Goal: Task Accomplishment & Management: Manage account settings

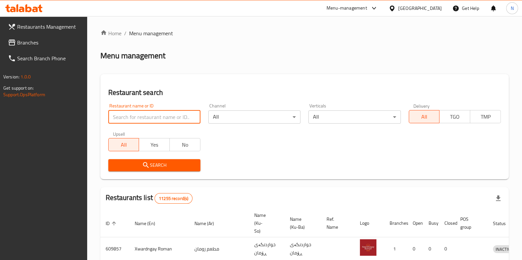
click at [174, 121] on input "search" at bounding box center [154, 117] width 92 height 13
paste input "700057"
type input "700057"
click button "Search" at bounding box center [154, 165] width 92 height 12
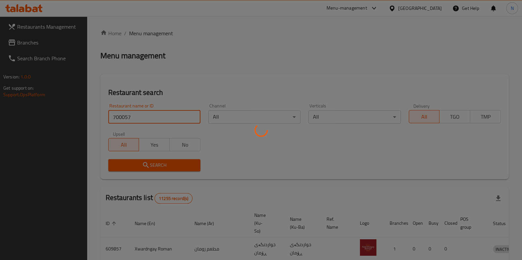
click button "Search" at bounding box center [154, 165] width 92 height 12
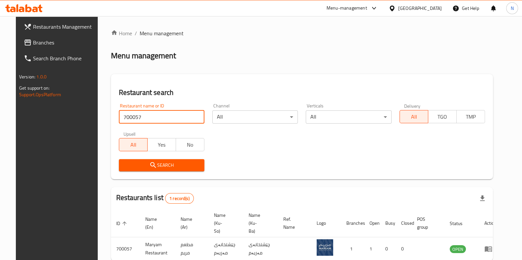
scroll to position [28, 0]
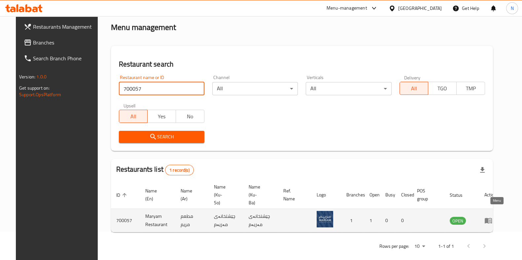
click at [492, 218] on icon "enhanced table" at bounding box center [487, 221] width 7 height 6
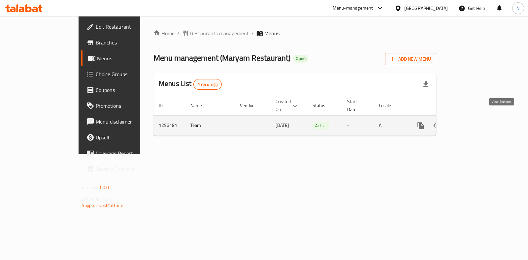
click at [472, 122] on icon "enhanced table" at bounding box center [468, 126] width 8 height 8
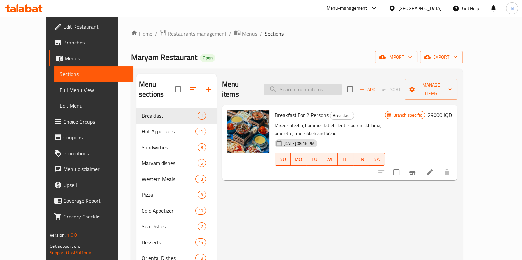
click at [330, 84] on input "search" at bounding box center [303, 90] width 78 height 12
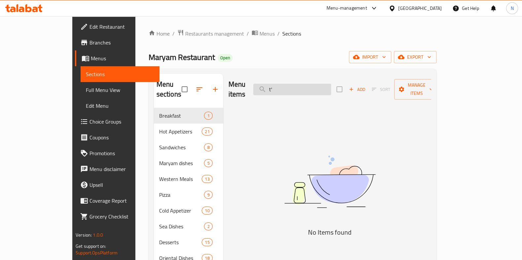
type input "t"
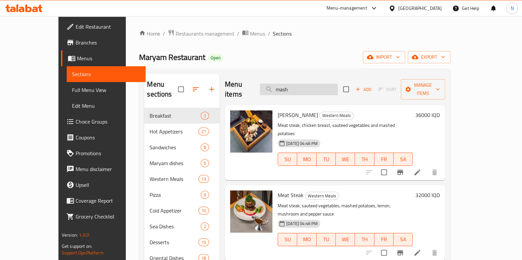
click at [330, 84] on input "mash" at bounding box center [299, 90] width 78 height 12
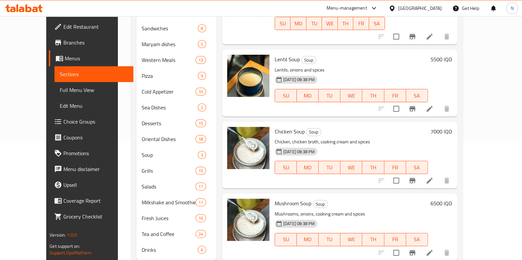
scroll to position [128, 0]
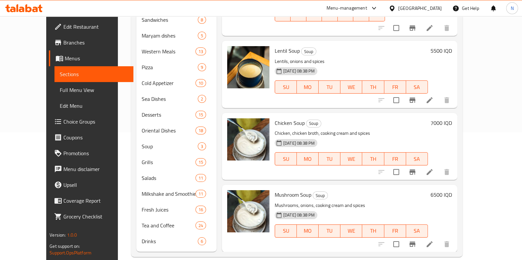
type input "sou"
click at [452, 190] on h6 "6500 IQD" at bounding box center [440, 194] width 21 height 9
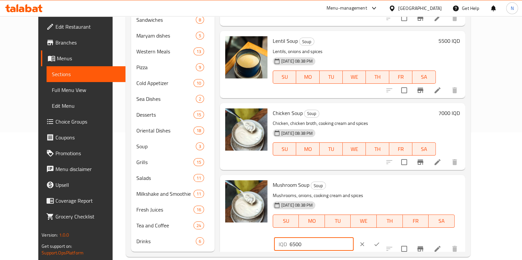
drag, startPoint x: 406, startPoint y: 188, endPoint x: 366, endPoint y: 185, distance: 39.7
click at [366, 185] on div "Mushroom Soup Soup Mushrooms, onions, cooking cream and spices [DATE] 08:38 PM …" at bounding box center [366, 216] width 192 height 76
type input "7000"
click at [380, 241] on icon "ok" at bounding box center [376, 244] width 7 height 7
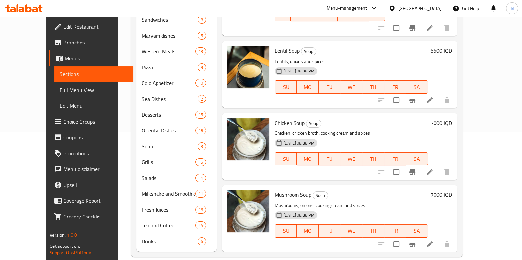
click at [33, 9] on icon at bounding box center [23, 8] width 37 height 8
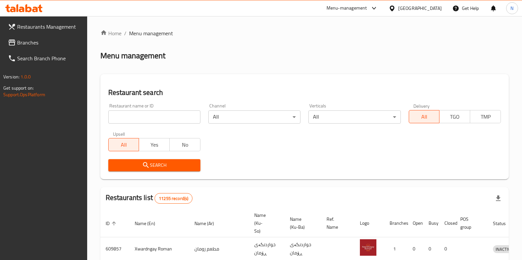
scroll to position [81, 0]
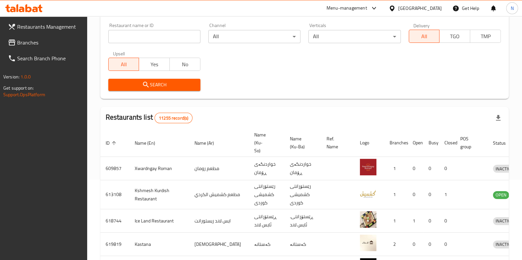
click at [178, 37] on input "search" at bounding box center [154, 36] width 92 height 13
click button "Search" at bounding box center [154, 85] width 92 height 12
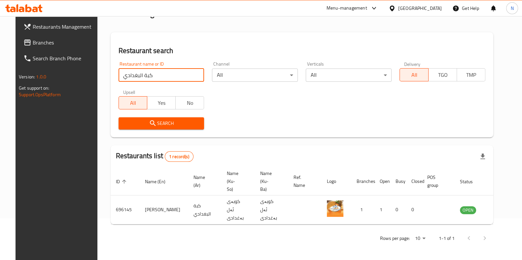
scroll to position [28, 0]
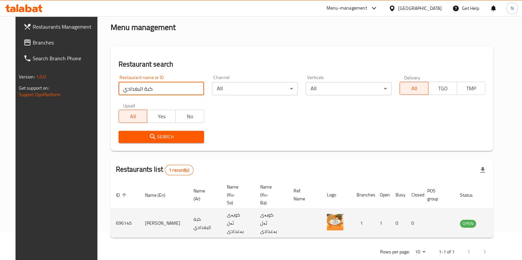
click at [140, 209] on td "Kabbah Albaghdadi" at bounding box center [164, 223] width 49 height 29
copy td "Kabbah Albaghdadi"
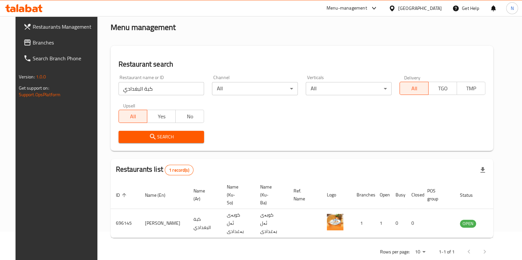
click at [128, 88] on input "كبة البغدادي" at bounding box center [161, 88] width 86 height 13
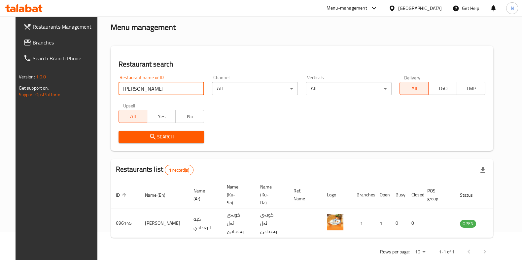
type input "حبيبة سناك"
click button "Search" at bounding box center [161, 137] width 86 height 12
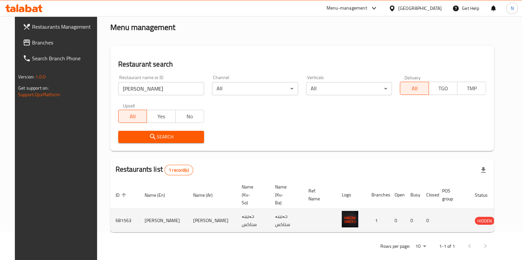
click at [143, 212] on td "Habiba Snacks" at bounding box center [163, 220] width 49 height 23
copy td "Habiba Snacks"
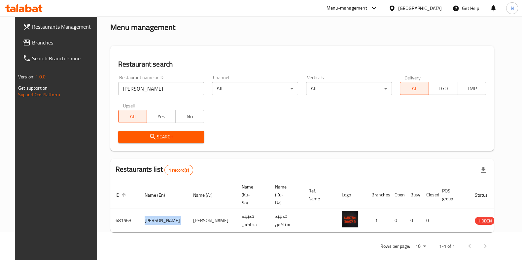
click at [23, 9] on icon at bounding box center [22, 10] width 6 height 6
